Goal: Information Seeking & Learning: Learn about a topic

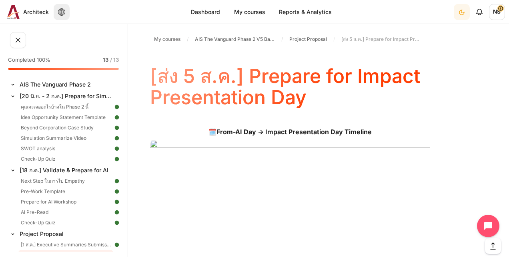
scroll to position [1033, 0]
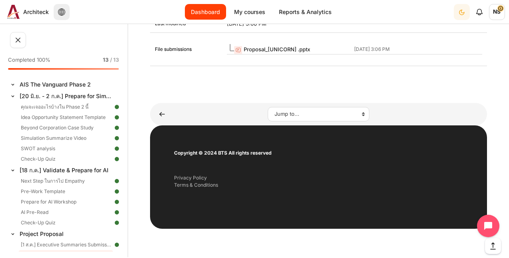
click at [209, 13] on link "Dashboard" at bounding box center [205, 12] width 41 height 16
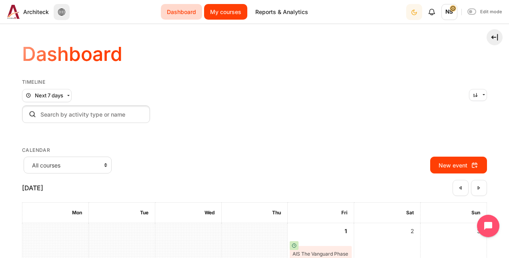
click at [218, 11] on link "My courses" at bounding box center [225, 12] width 43 height 16
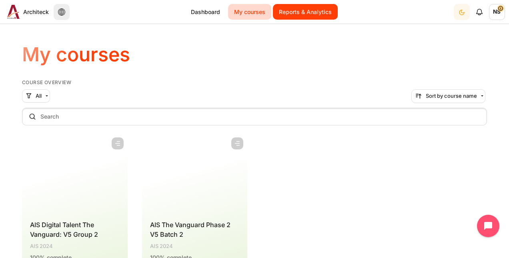
click at [315, 15] on link "Reports & Analytics" at bounding box center [305, 12] width 65 height 16
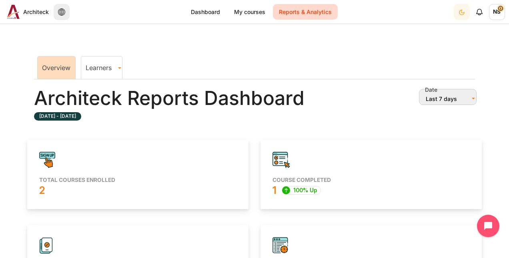
click at [100, 66] on link "Learners" at bounding box center [101, 68] width 41 height 8
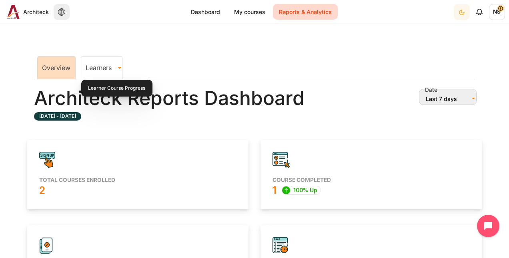
click at [100, 70] on link "Learners" at bounding box center [101, 68] width 41 height 8
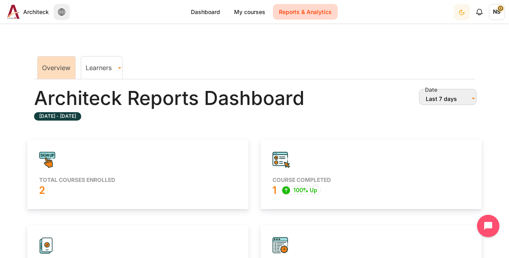
click at [121, 69] on link "Learners" at bounding box center [101, 68] width 41 height 8
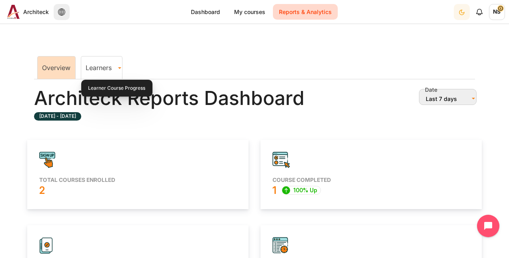
click at [110, 67] on link "Learners" at bounding box center [101, 68] width 41 height 8
